Goal: Register for event/course

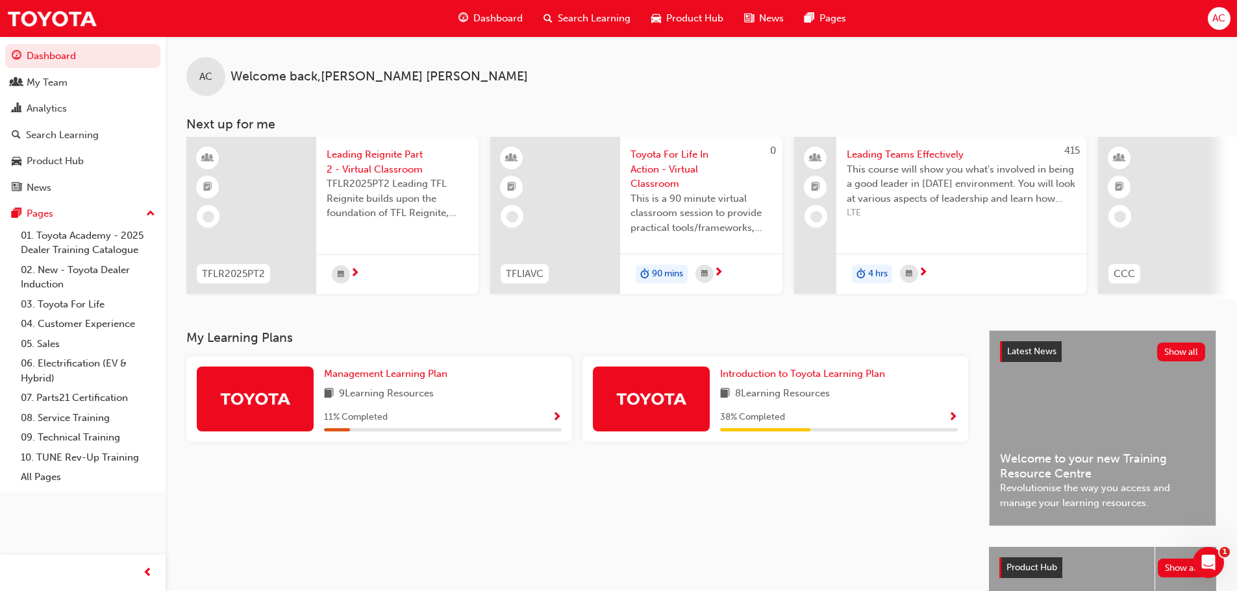
click at [584, 12] on span "Search Learning" at bounding box center [594, 18] width 73 height 15
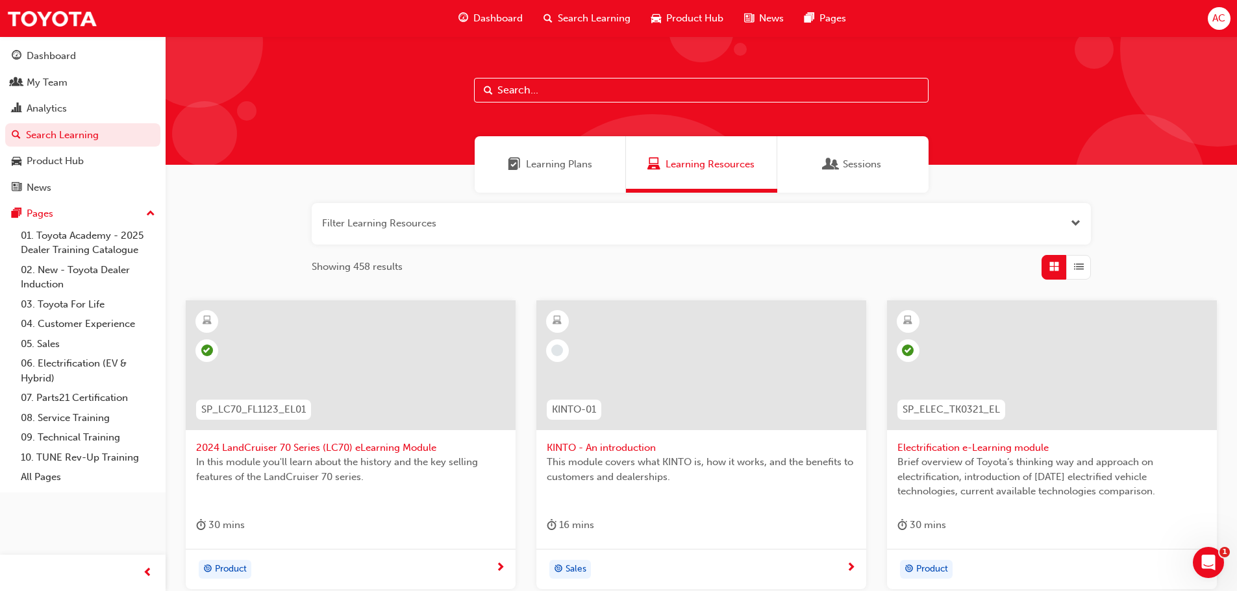
click at [565, 93] on input "text" at bounding box center [701, 90] width 454 height 25
type input "reignite"
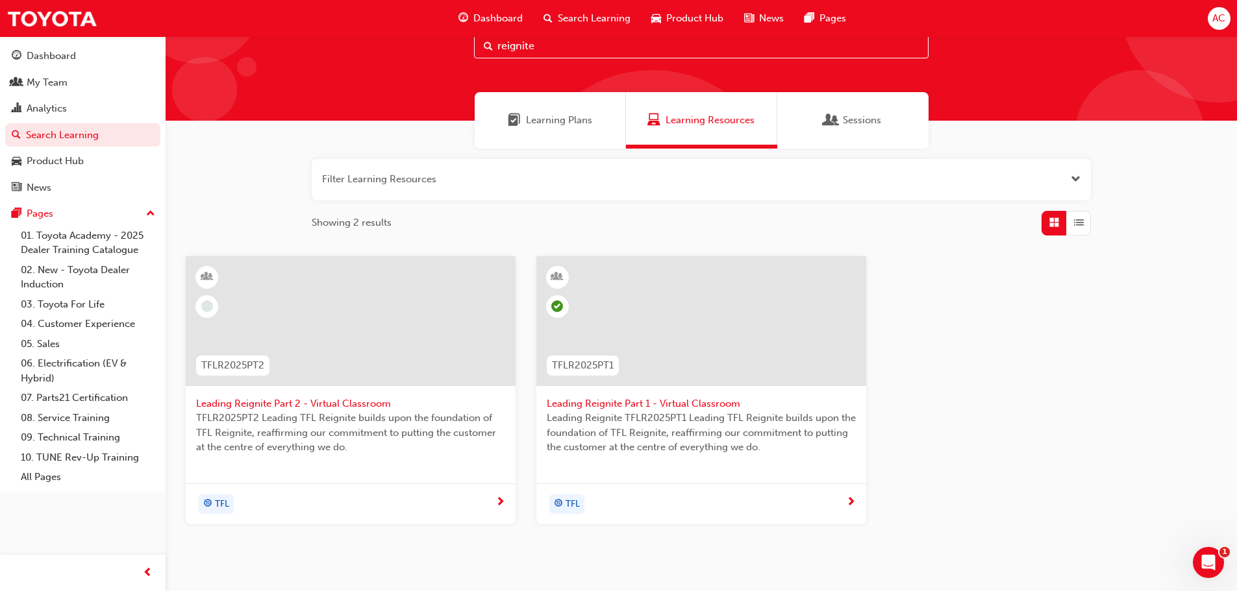
scroll to position [65, 0]
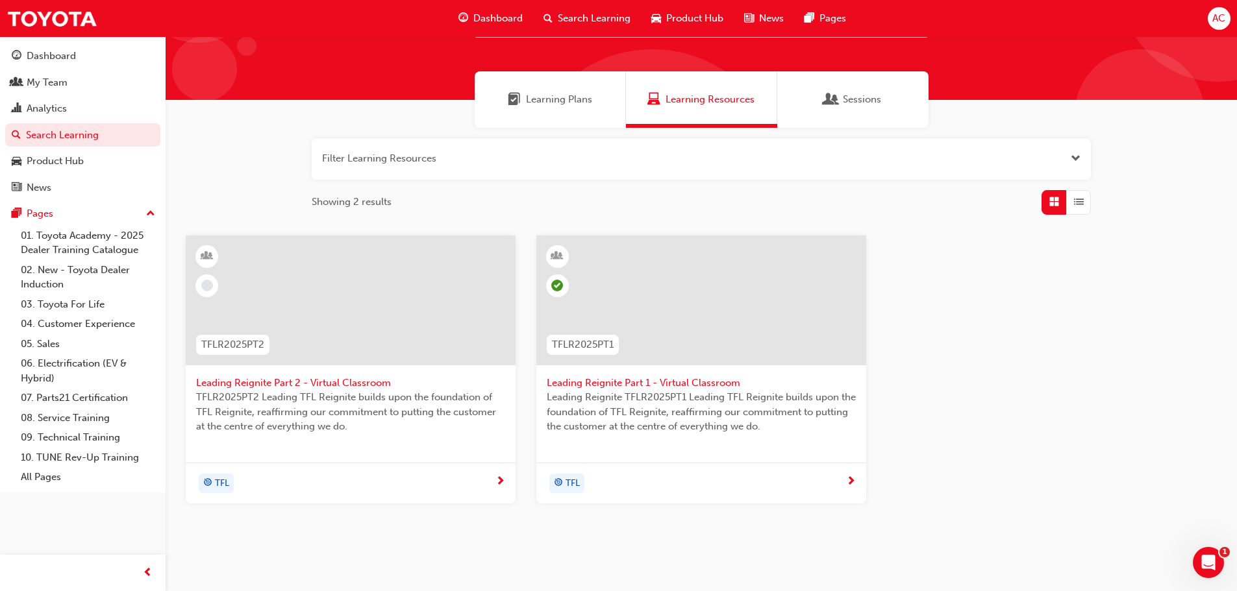
click at [323, 376] on span "Leading Reignite Part 2 - Virtual Classroom" at bounding box center [350, 383] width 309 height 15
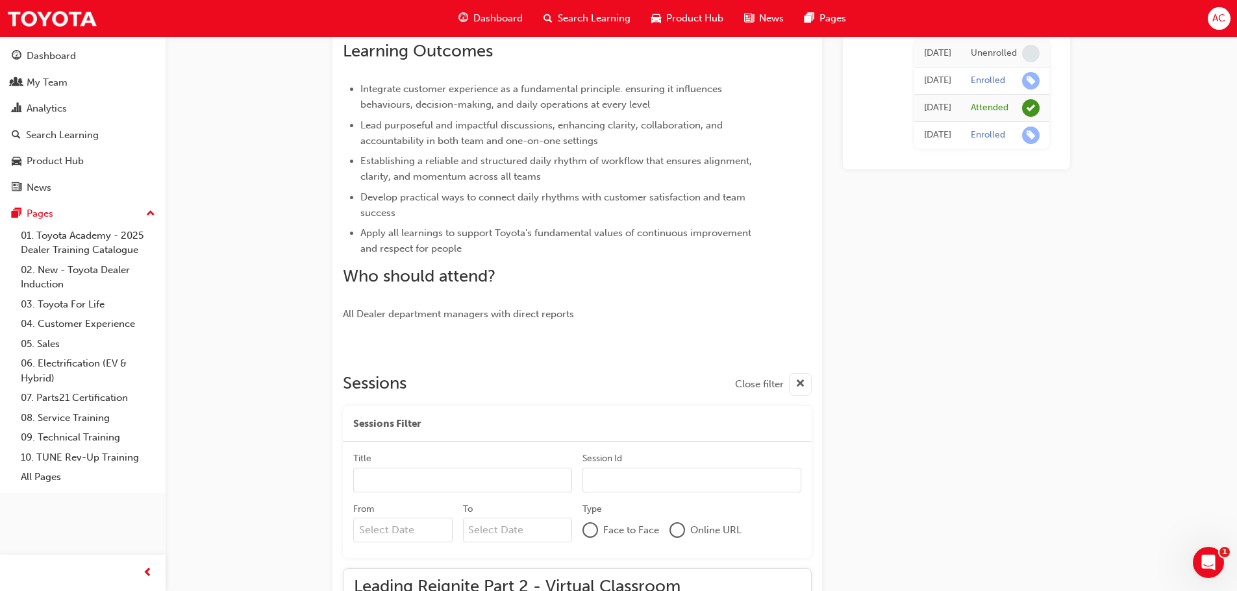
scroll to position [440, 0]
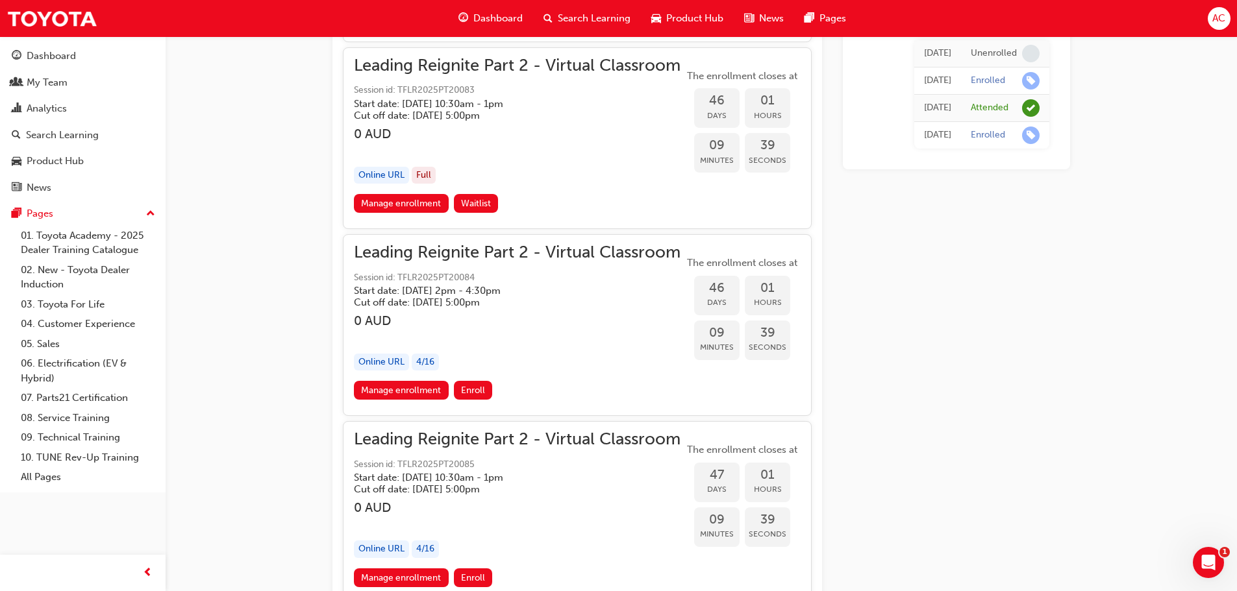
scroll to position [7693, 0]
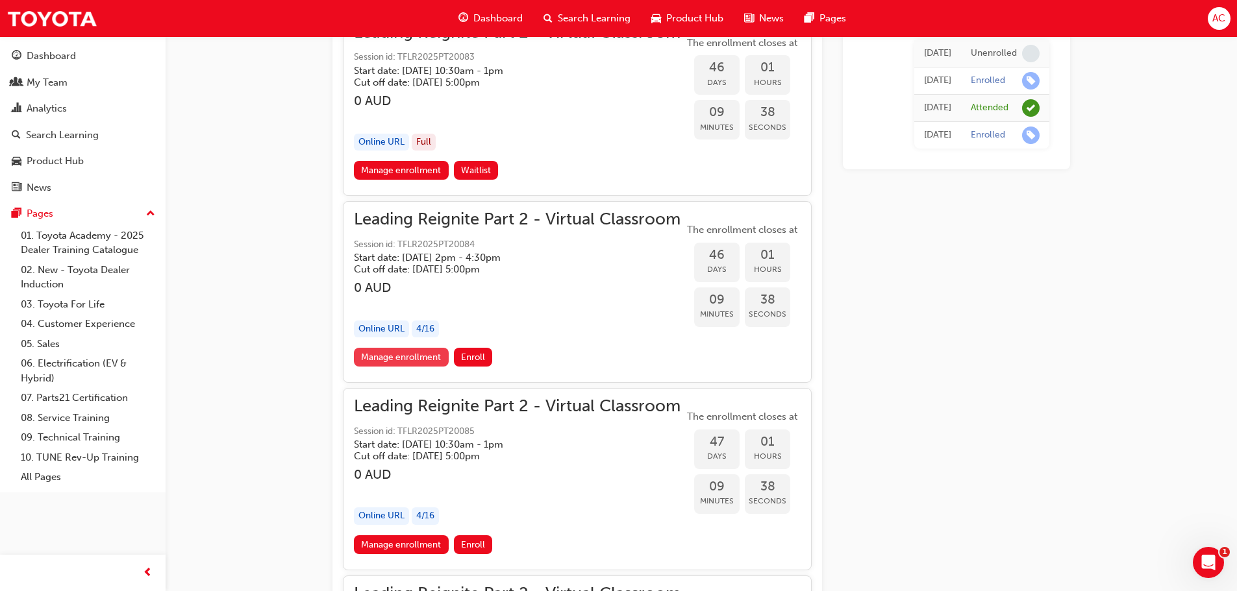
click at [422, 359] on link "Manage enrollment" at bounding box center [401, 357] width 95 height 19
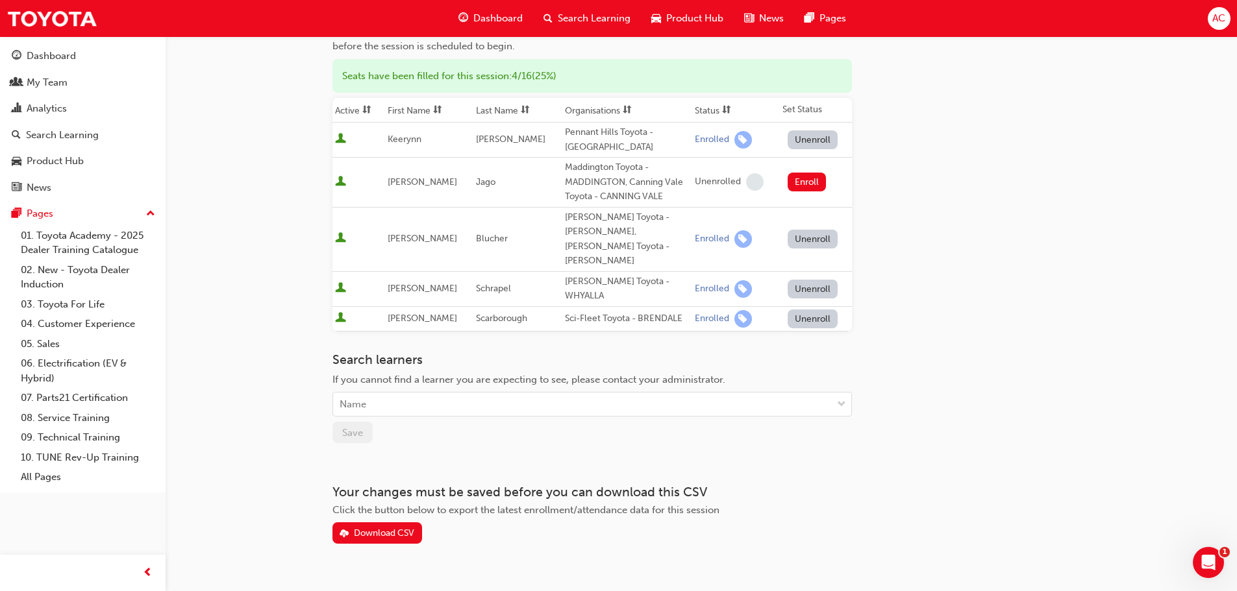
scroll to position [151, 0]
click at [428, 391] on div "Name" at bounding box center [582, 402] width 499 height 23
type input "[PERSON_NAME]"
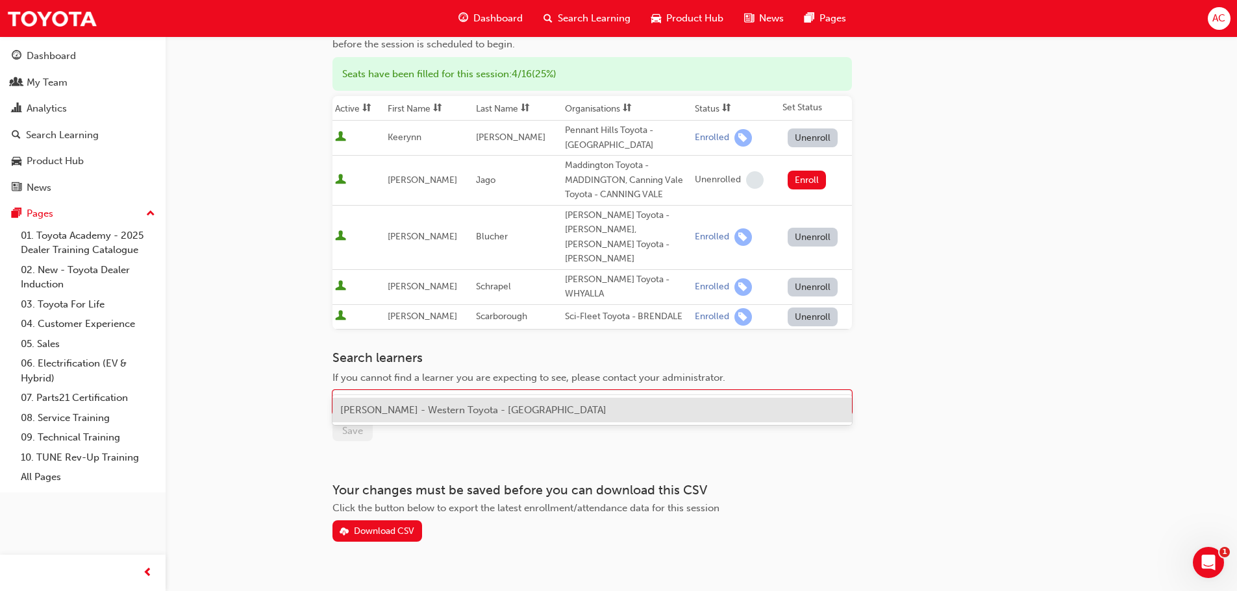
click at [449, 409] on span "[PERSON_NAME] - Western Toyota - [GEOGRAPHIC_DATA]" at bounding box center [473, 410] width 266 height 12
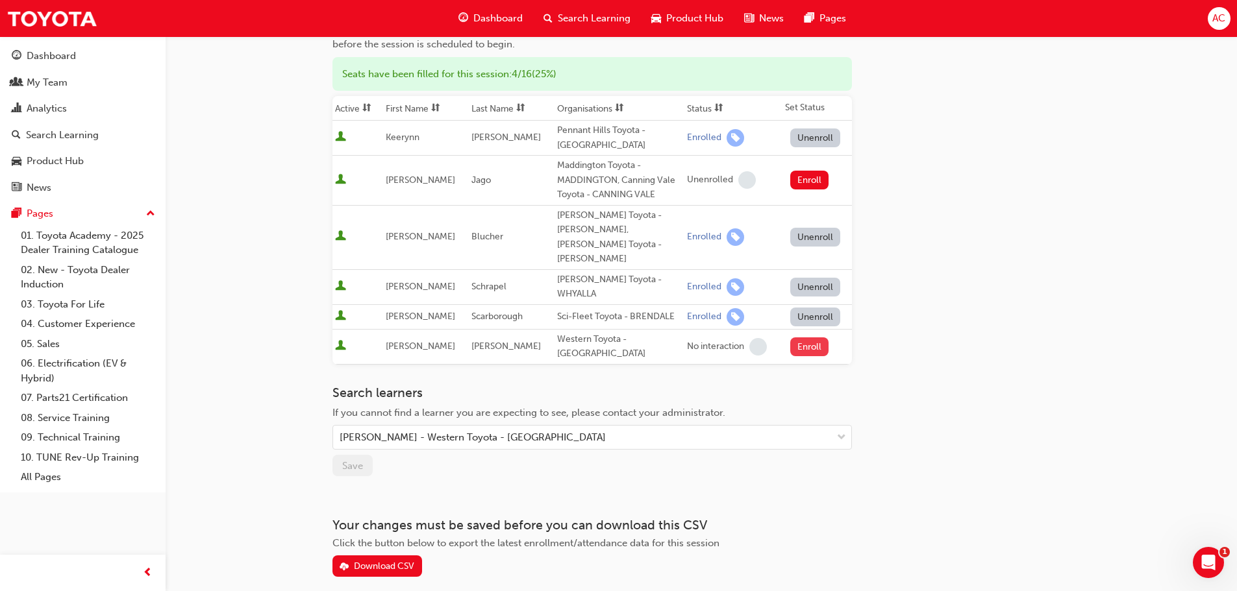
click at [810, 338] on button "Enroll" at bounding box center [809, 347] width 39 height 19
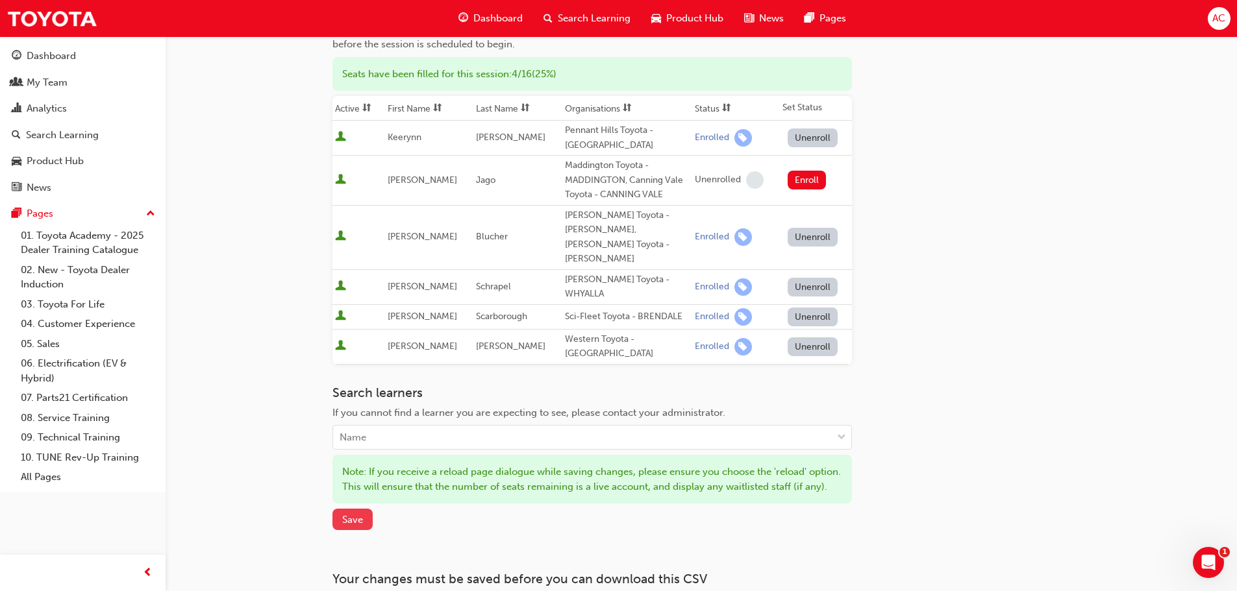
click at [360, 514] on span "Save" at bounding box center [352, 520] width 21 height 12
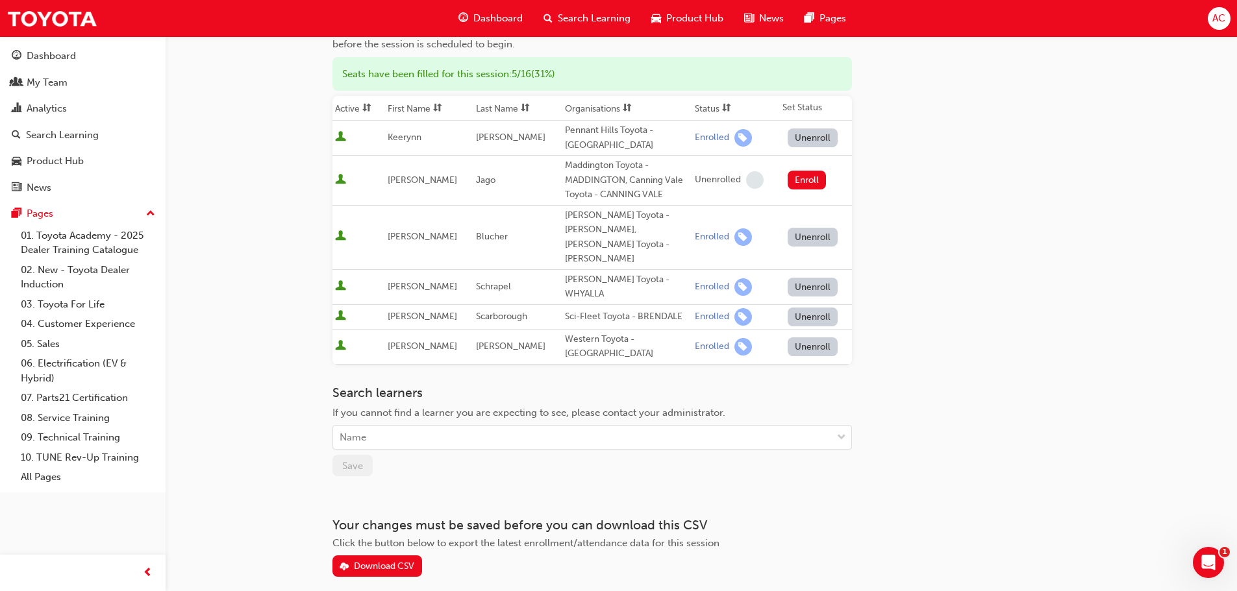
scroll to position [0, 0]
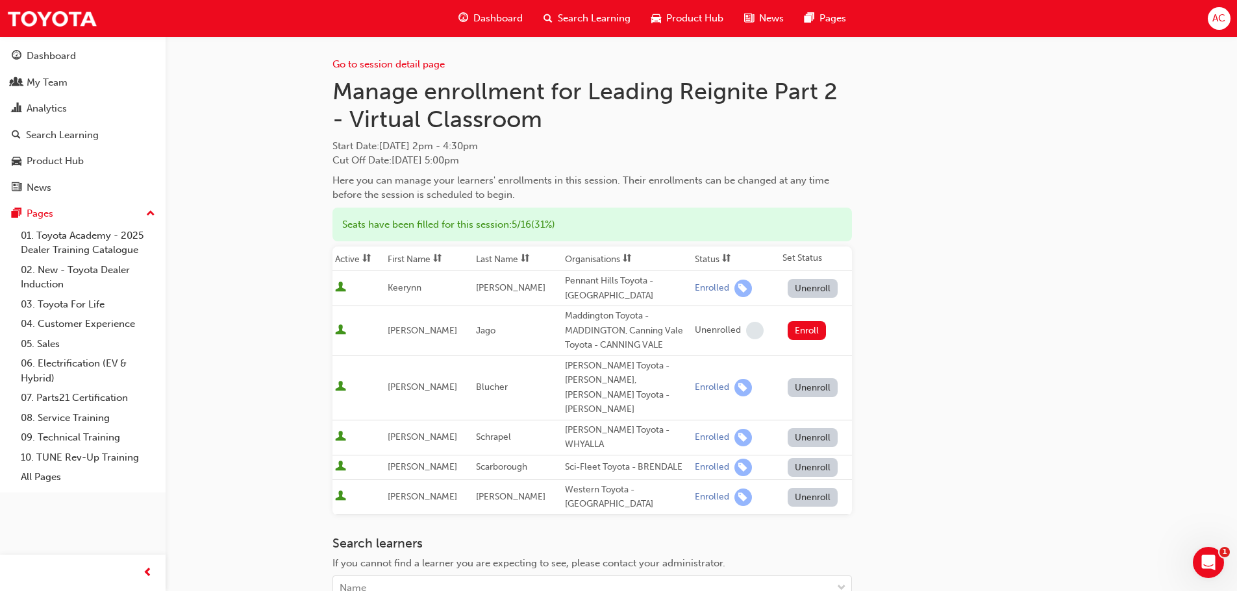
click at [497, 18] on span "Dashboard" at bounding box center [497, 18] width 49 height 15
